Goal: Check status: Check status

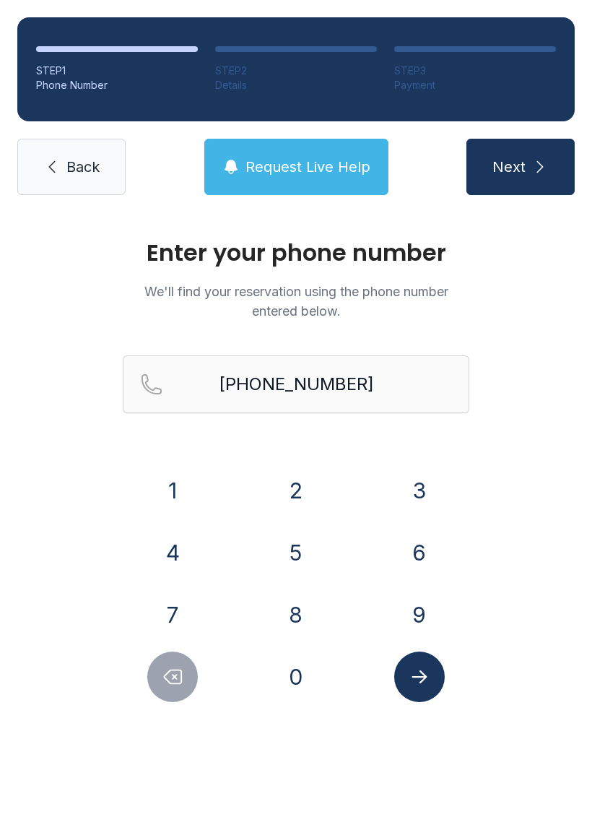
click at [183, 669] on icon "Delete number" at bounding box center [173, 677] width 22 height 22
click at [188, 669] on button "Delete number" at bounding box center [172, 676] width 51 height 51
click at [188, 668] on button "Delete number" at bounding box center [172, 676] width 51 height 51
click at [183, 675] on icon "Delete number" at bounding box center [173, 677] width 22 height 22
click at [182, 675] on icon "Delete number" at bounding box center [173, 677] width 17 height 14
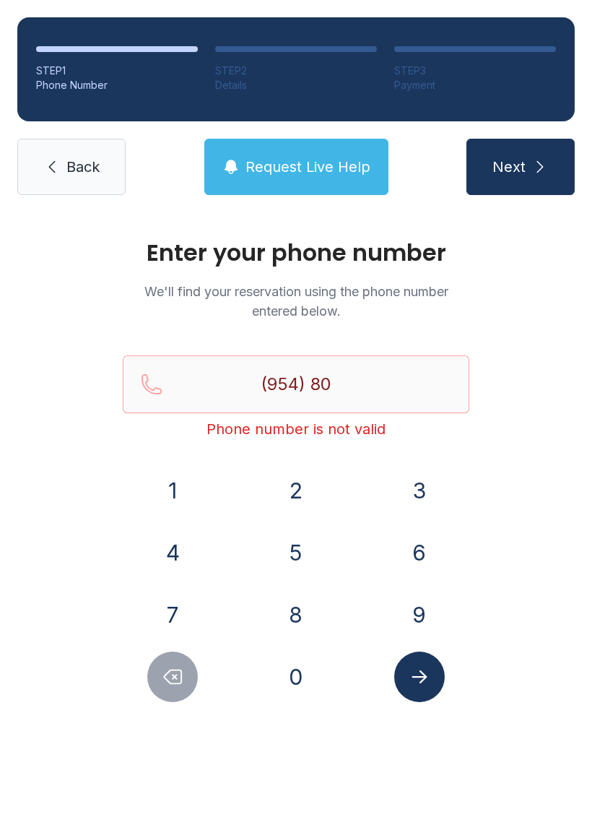
click at [175, 680] on icon "Delete number" at bounding box center [173, 677] width 22 height 22
click at [174, 679] on icon "Delete number" at bounding box center [173, 677] width 22 height 22
click at [171, 679] on icon "Delete number" at bounding box center [173, 677] width 22 height 22
click at [170, 678] on icon "Delete number" at bounding box center [173, 677] width 22 height 22
type input "(9"
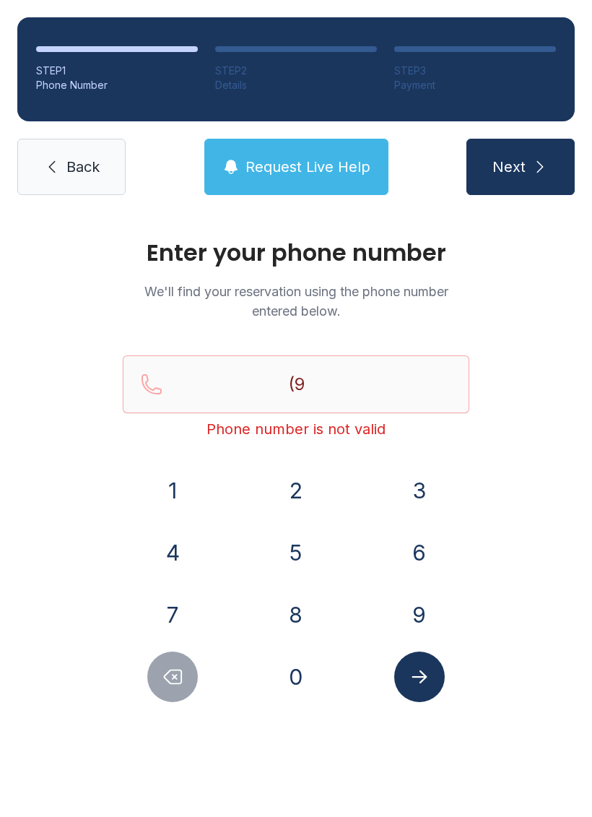
click at [175, 678] on icon "Delete number" at bounding box center [173, 677] width 17 height 14
click at [175, 678] on icon "Delete number" at bounding box center [173, 677] width 22 height 22
click at [430, 483] on button "3" at bounding box center [419, 490] width 51 height 51
click at [296, 680] on button "0" at bounding box center [296, 676] width 51 height 51
click at [305, 539] on button "5" at bounding box center [296, 552] width 51 height 51
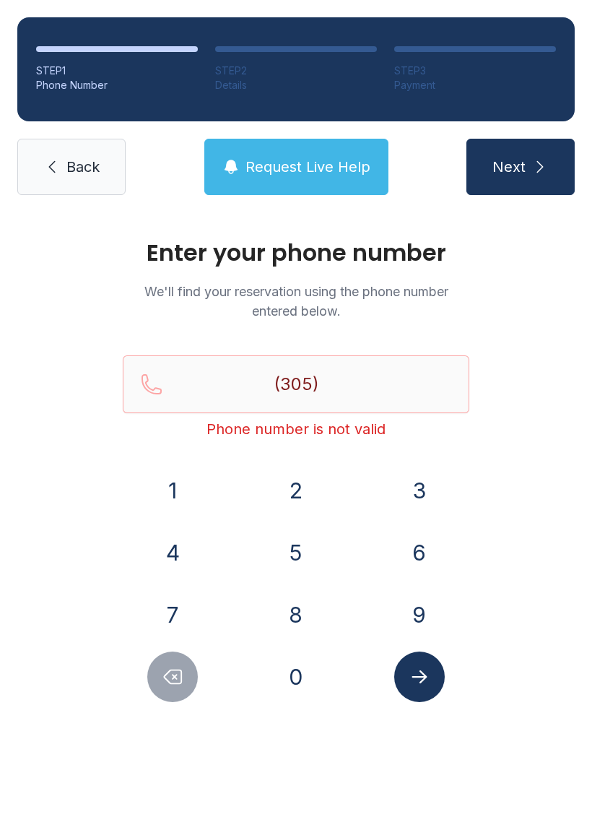
click at [280, 624] on button "8" at bounding box center [296, 614] width 51 height 51
click at [175, 608] on button "7" at bounding box center [172, 614] width 51 height 51
click at [421, 616] on button "9" at bounding box center [419, 614] width 51 height 51
click at [430, 492] on button "3" at bounding box center [419, 490] width 51 height 51
click at [204, 591] on div "7" at bounding box center [173, 614] width 100 height 51
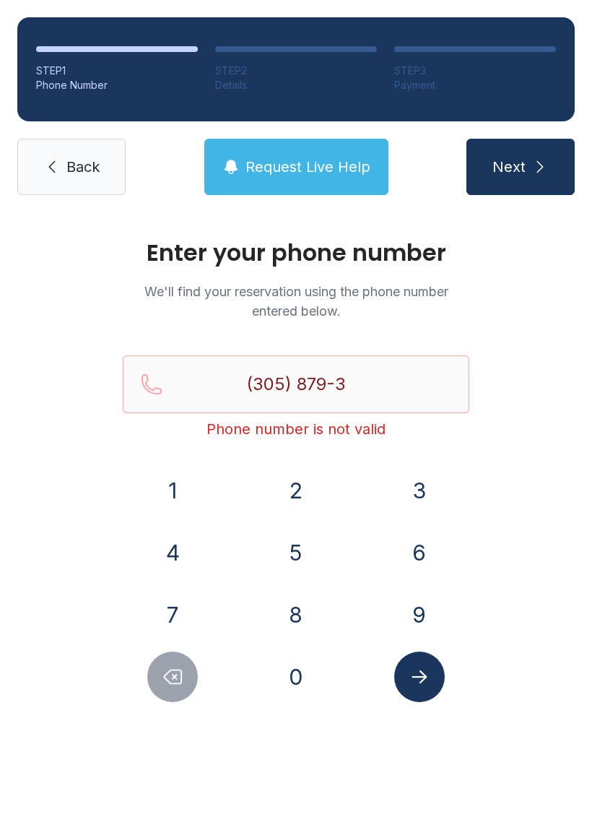
click at [430, 487] on button "3" at bounding box center [419, 490] width 51 height 51
click at [181, 609] on button "7" at bounding box center [172, 614] width 51 height 51
click at [429, 679] on icon "Submit lookup form" at bounding box center [420, 677] width 22 height 22
click at [416, 382] on input "(305) 879-337" at bounding box center [296, 384] width 347 height 58
click at [430, 388] on input "(305) 879-337" at bounding box center [296, 384] width 347 height 58
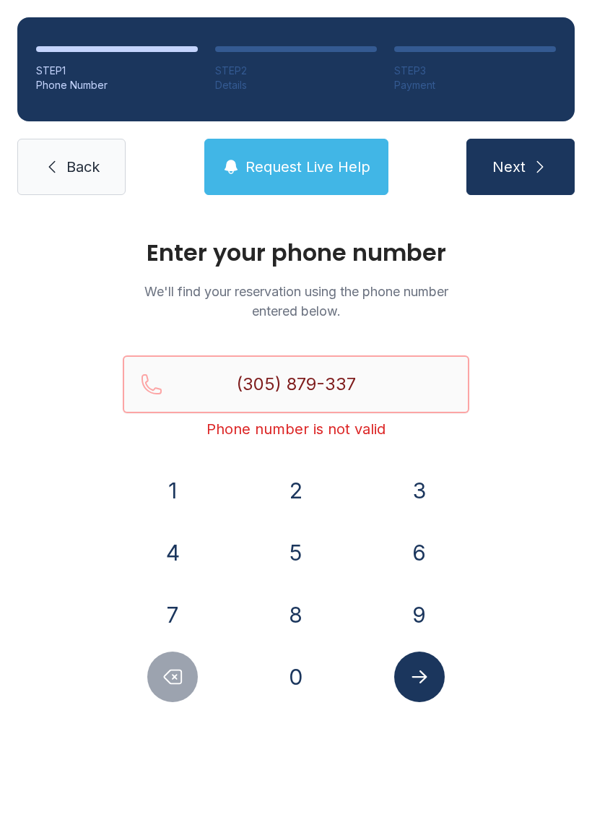
click at [187, 379] on input "(305) 879-337" at bounding box center [296, 384] width 347 height 58
click at [365, 383] on input "(305) 879-337" at bounding box center [296, 384] width 347 height 58
click at [567, 523] on div "Enter your phone number We'll find your reservation using the phone number ente…" at bounding box center [296, 485] width 592 height 547
click at [167, 671] on icon "Delete number" at bounding box center [173, 677] width 22 height 22
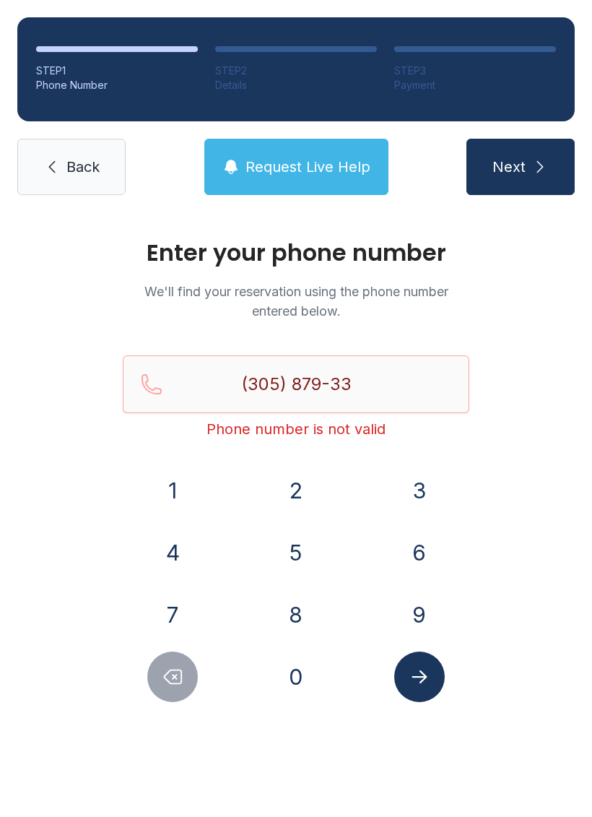
click at [170, 674] on icon "Delete number" at bounding box center [173, 677] width 22 height 22
click at [193, 609] on button "7" at bounding box center [172, 614] width 51 height 51
click at [425, 492] on button "3" at bounding box center [419, 490] width 51 height 51
click at [184, 612] on button "7" at bounding box center [172, 614] width 51 height 51
type input "[PHONE_NUMBER]"
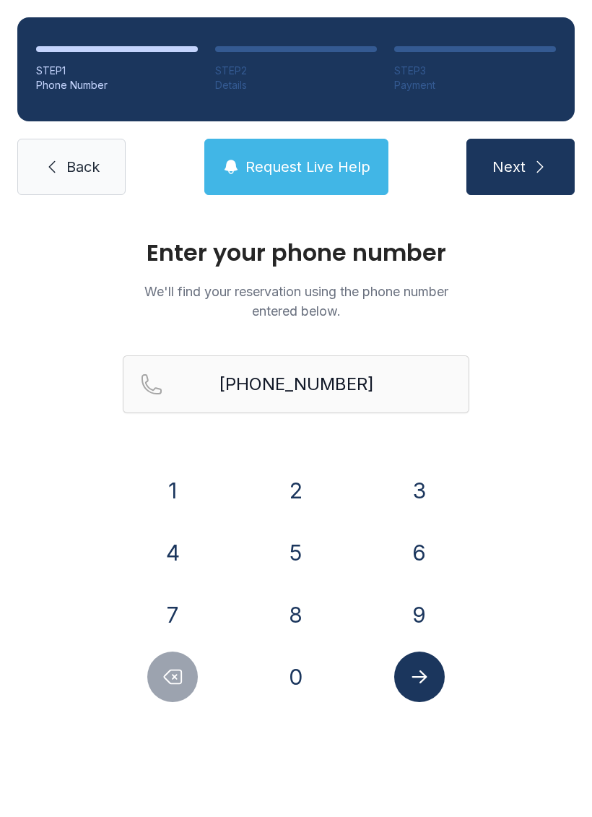
click at [440, 666] on button "Submit lookup form" at bounding box center [419, 676] width 51 height 51
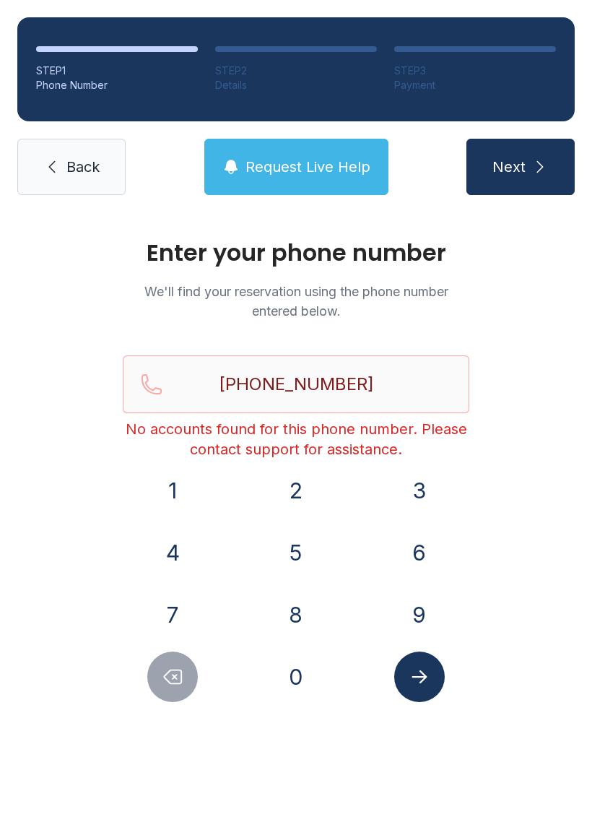
click at [427, 658] on button "Submit lookup form" at bounding box center [419, 676] width 51 height 51
click at [313, 42] on ol "STEP 1 Phone Number STEP 2 Details STEP 3 Payment" at bounding box center [295, 69] width 557 height 104
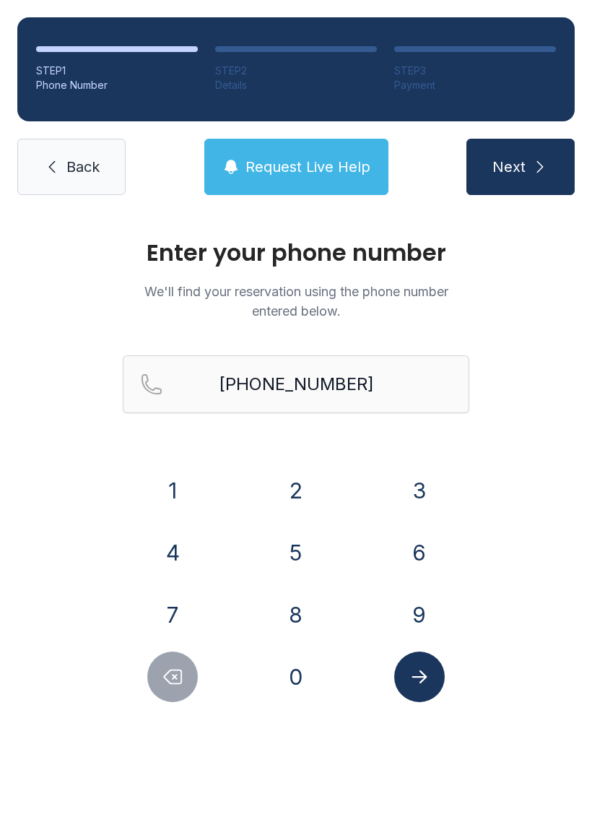
click at [326, 162] on span "Request Live Help" at bounding box center [307, 167] width 125 height 20
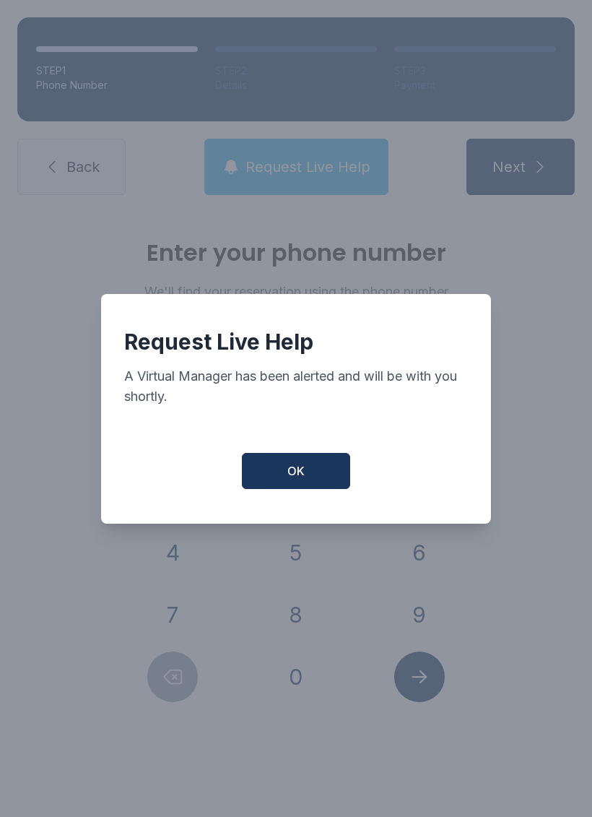
click at [296, 469] on button "OK" at bounding box center [296, 471] width 108 height 36
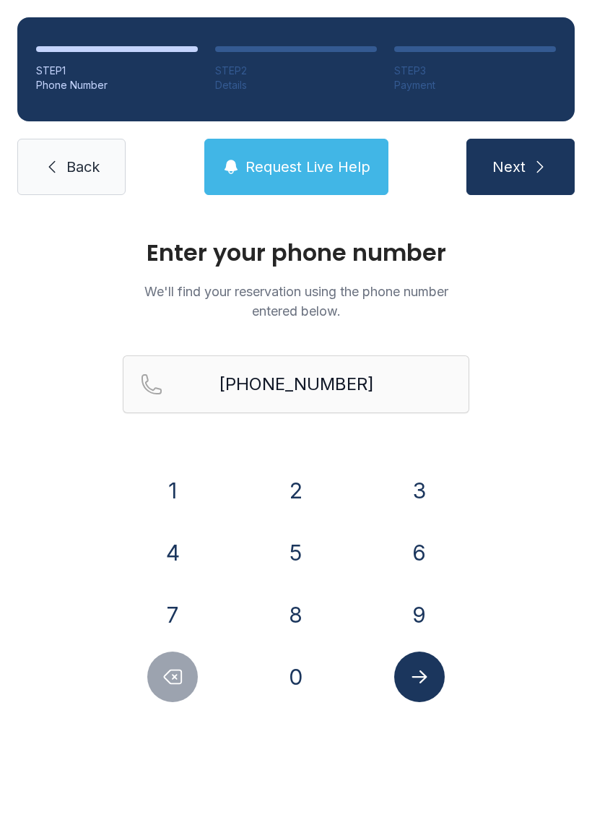
click at [544, 170] on icon "submit" at bounding box center [539, 166] width 17 height 17
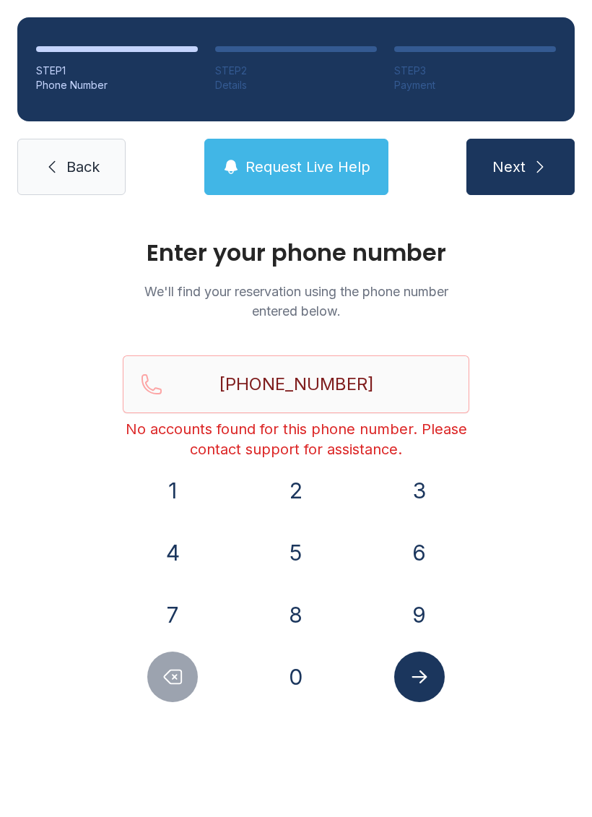
click at [325, 163] on span "Request Live Help" at bounding box center [307, 167] width 125 height 20
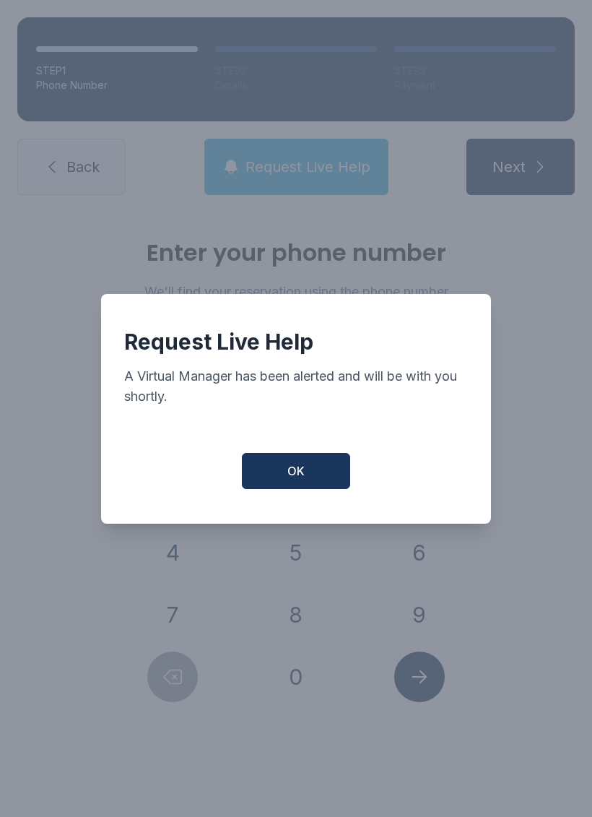
click at [310, 479] on button "OK" at bounding box center [296, 471] width 108 height 36
